Goal: Information Seeking & Learning: Compare options

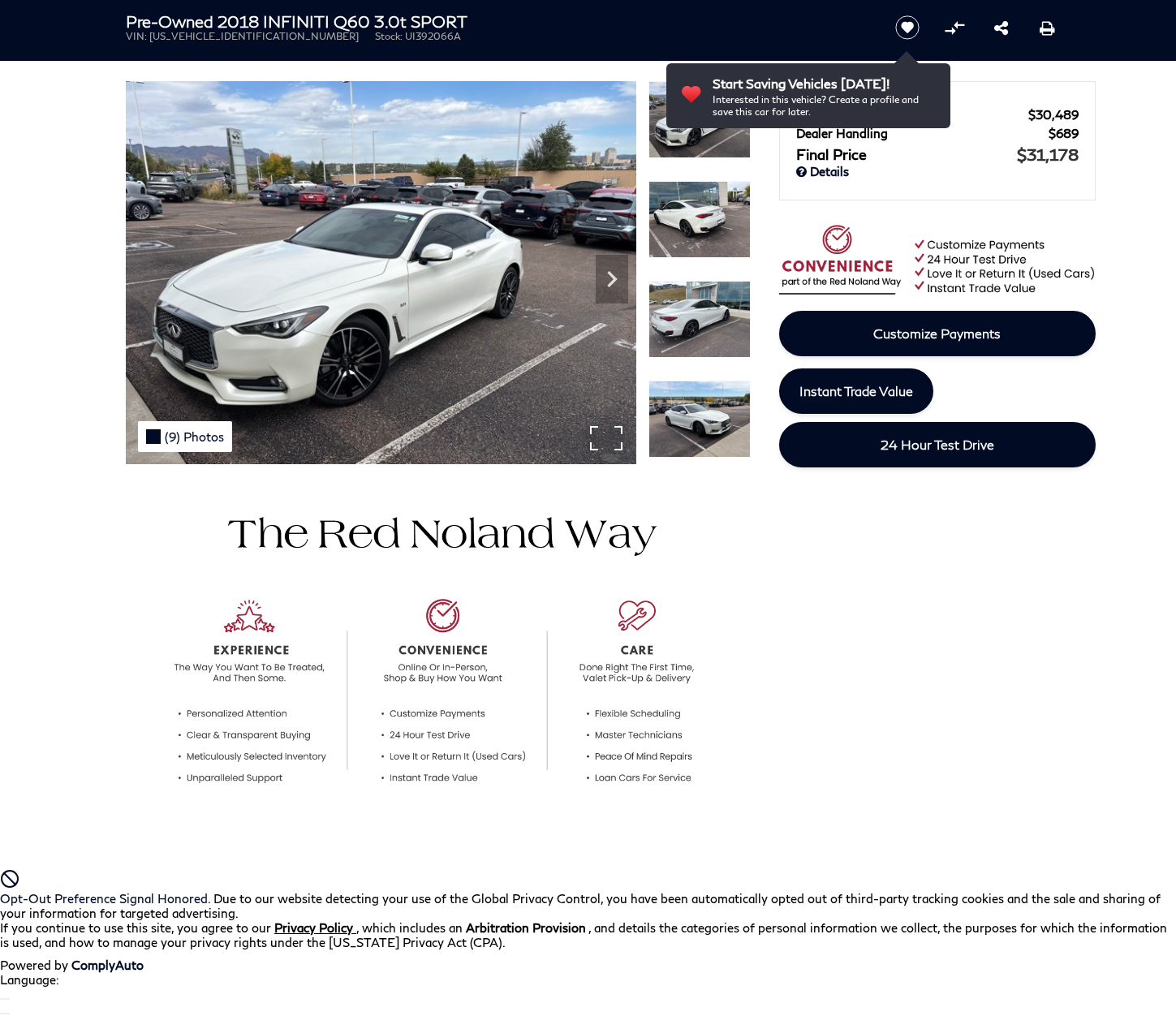
click at [182, 435] on div "(9) Photos" at bounding box center [185, 436] width 94 height 31
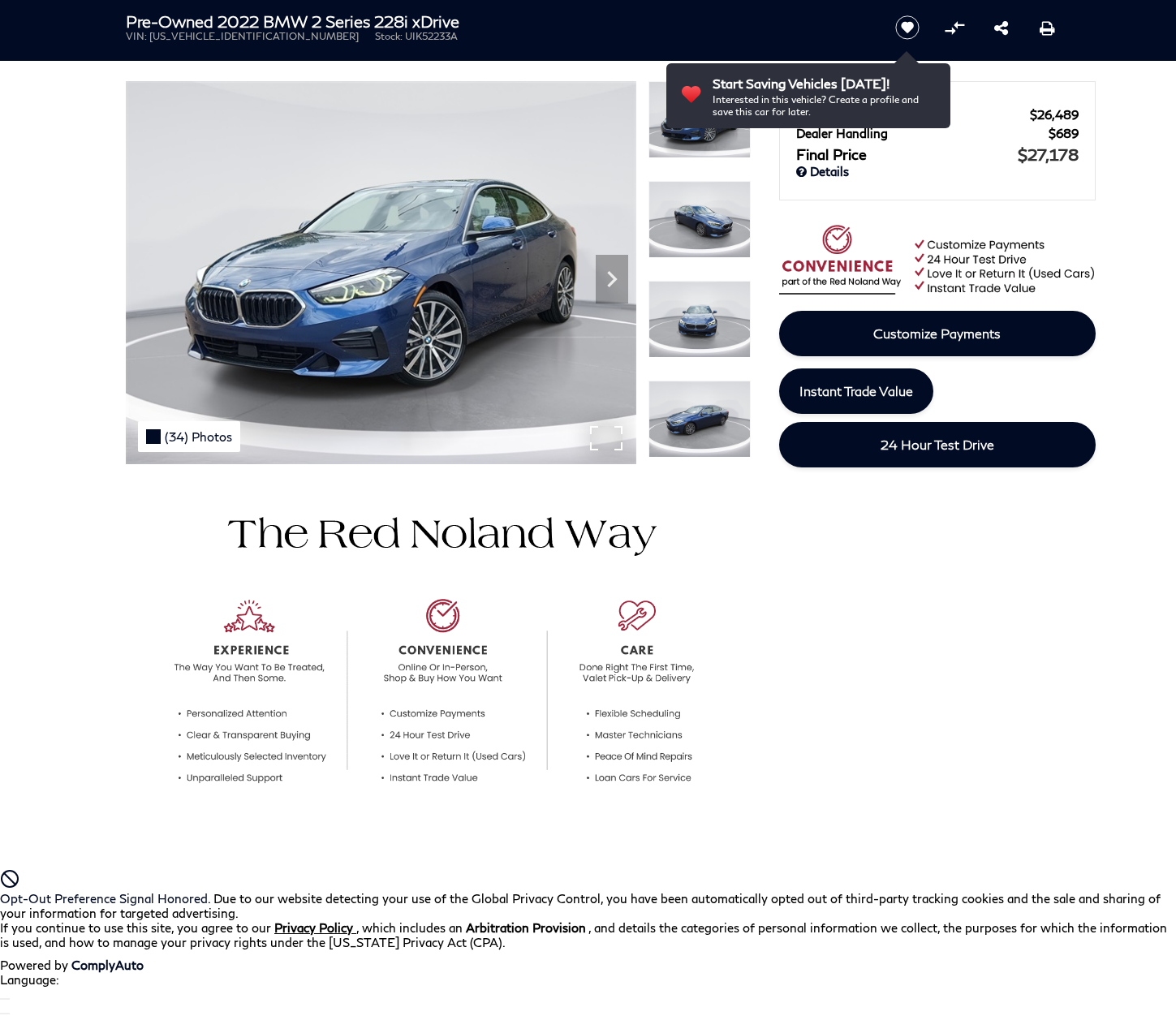
click at [187, 435] on div "(34) Photos" at bounding box center [190, 436] width 102 height 31
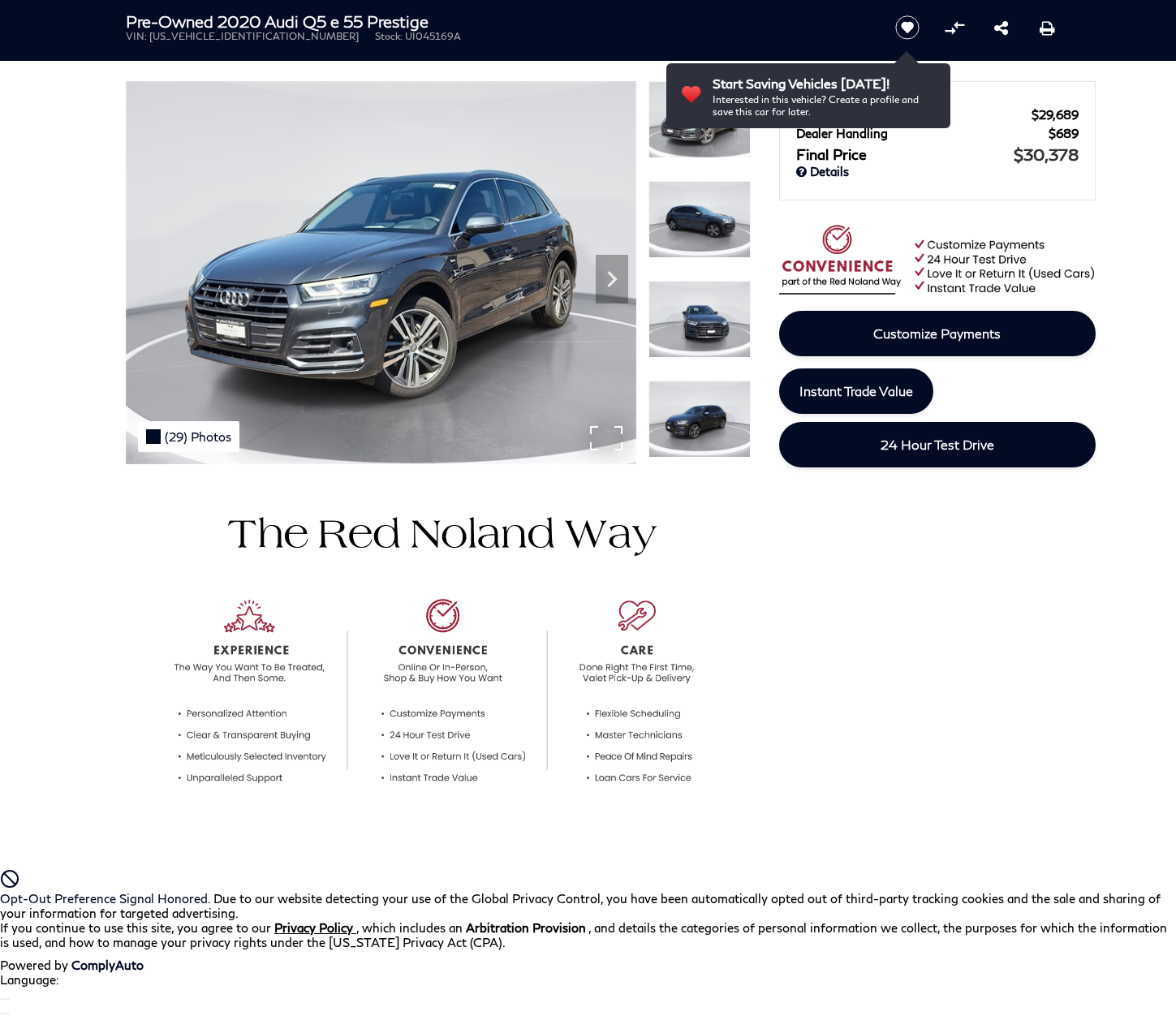
click at [187, 435] on div "(29) Photos" at bounding box center [189, 436] width 101 height 31
